Goal: Task Accomplishment & Management: Use online tool/utility

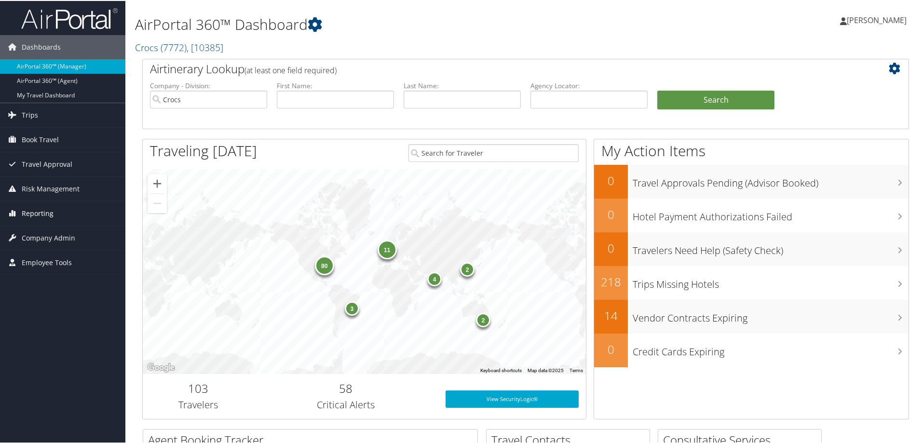
click at [58, 213] on link "Reporting" at bounding box center [62, 213] width 125 height 24
click at [57, 234] on link "Unused Tickets" at bounding box center [62, 232] width 125 height 14
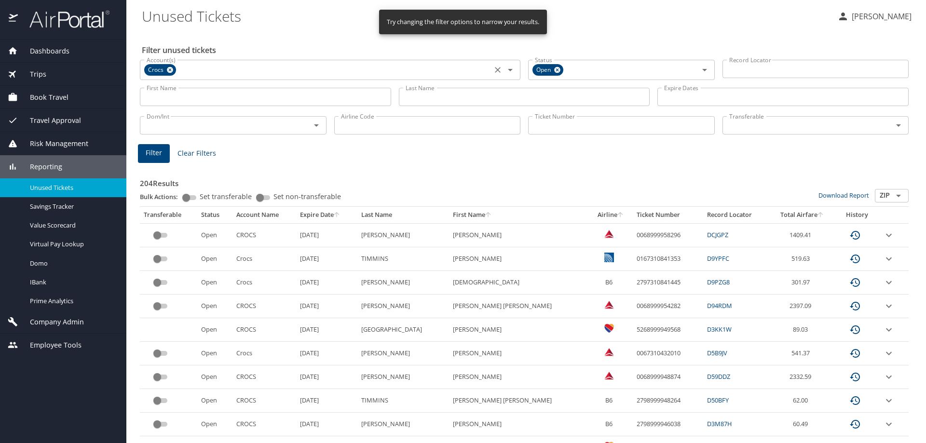
click at [168, 70] on icon at bounding box center [170, 70] width 6 height 6
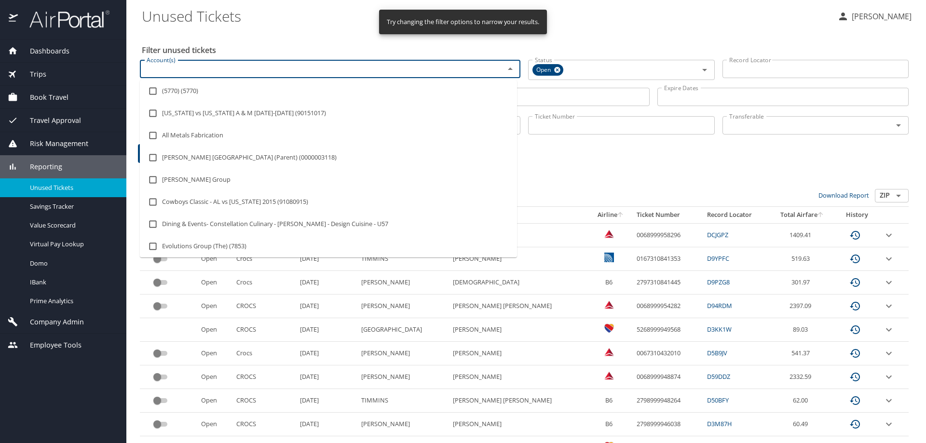
click at [187, 68] on input "Account(s)" at bounding box center [316, 69] width 346 height 13
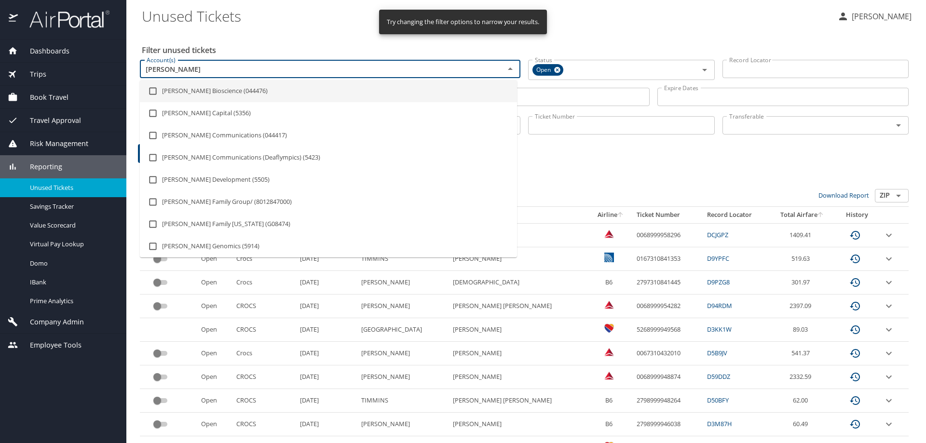
type input "sorenson"
drag, startPoint x: 251, startPoint y: 34, endPoint x: 279, endPoint y: 64, distance: 40.9
click at [251, 34] on div "Filter unused tickets Account(s) Account(s) Status Open Status Record Locator R…" at bounding box center [526, 437] width 769 height 813
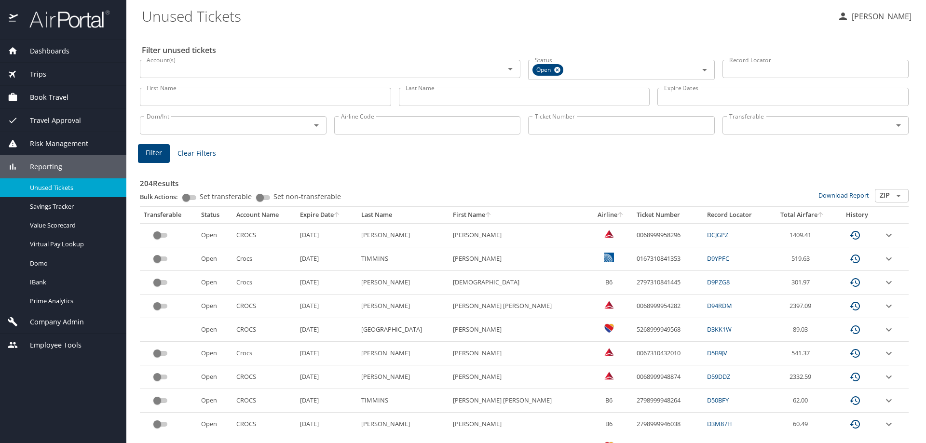
click at [435, 97] on input "Last Name" at bounding box center [524, 97] width 251 height 18
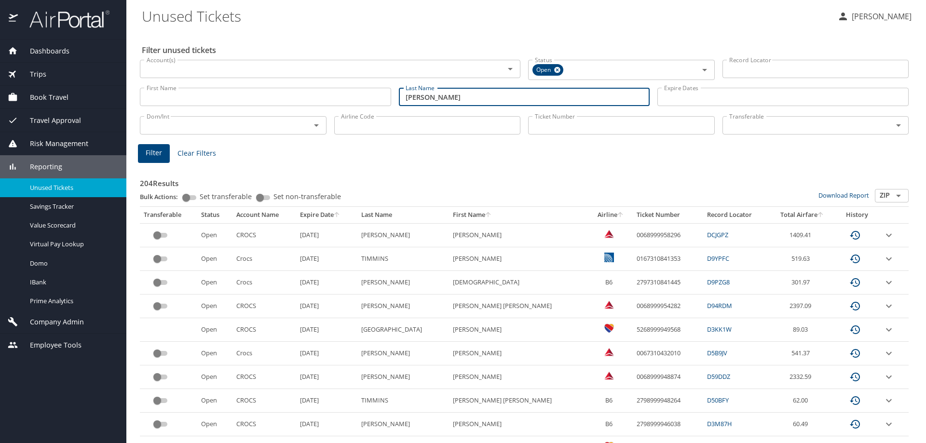
type input "troutt"
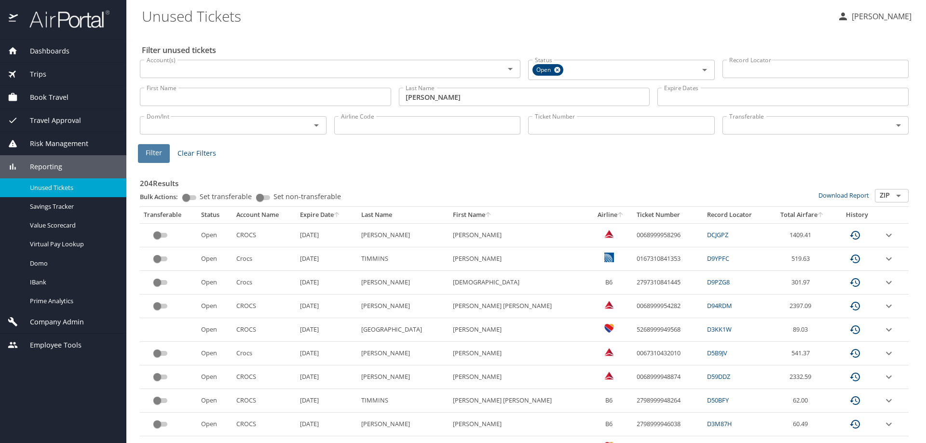
click at [159, 146] on button "Filter" at bounding box center [154, 153] width 32 height 19
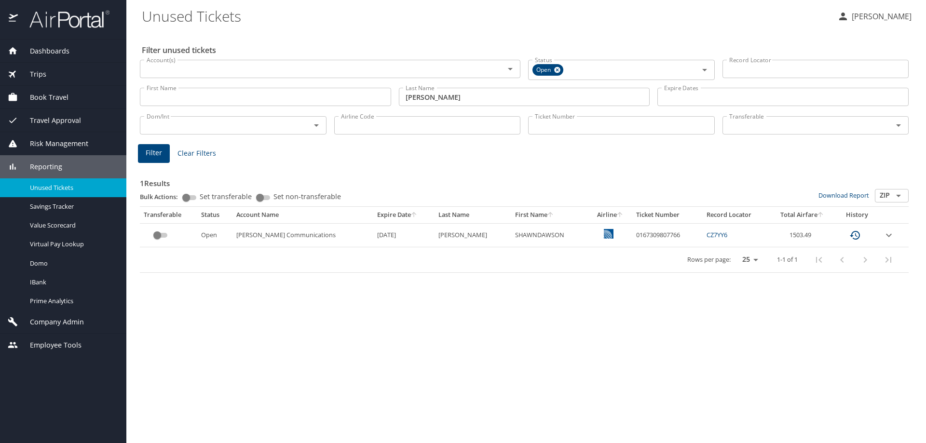
click at [887, 236] on icon "expand row" at bounding box center [889, 234] width 6 height 3
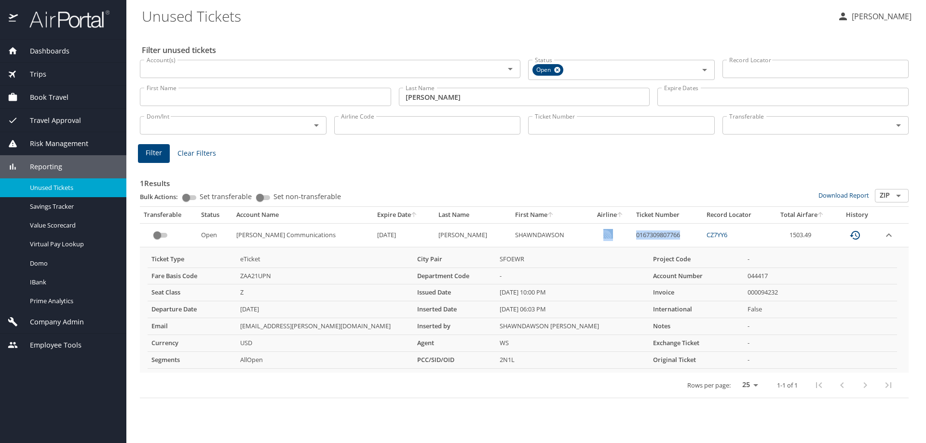
drag, startPoint x: 665, startPoint y: 235, endPoint x: 618, endPoint y: 237, distance: 47.8
click at [608, 237] on tr "Open Sorenson Communications 7/30/2026 TROUTT SHAWNDAWSON 0167309807766 CZ7YY6 …" at bounding box center [524, 235] width 769 height 24
copy tr "0167309807766"
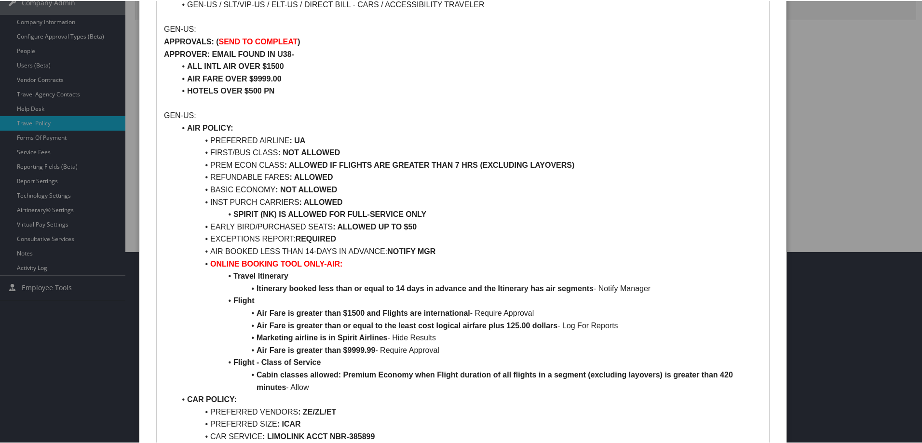
scroll to position [193, 0]
